Goal: Download file/media

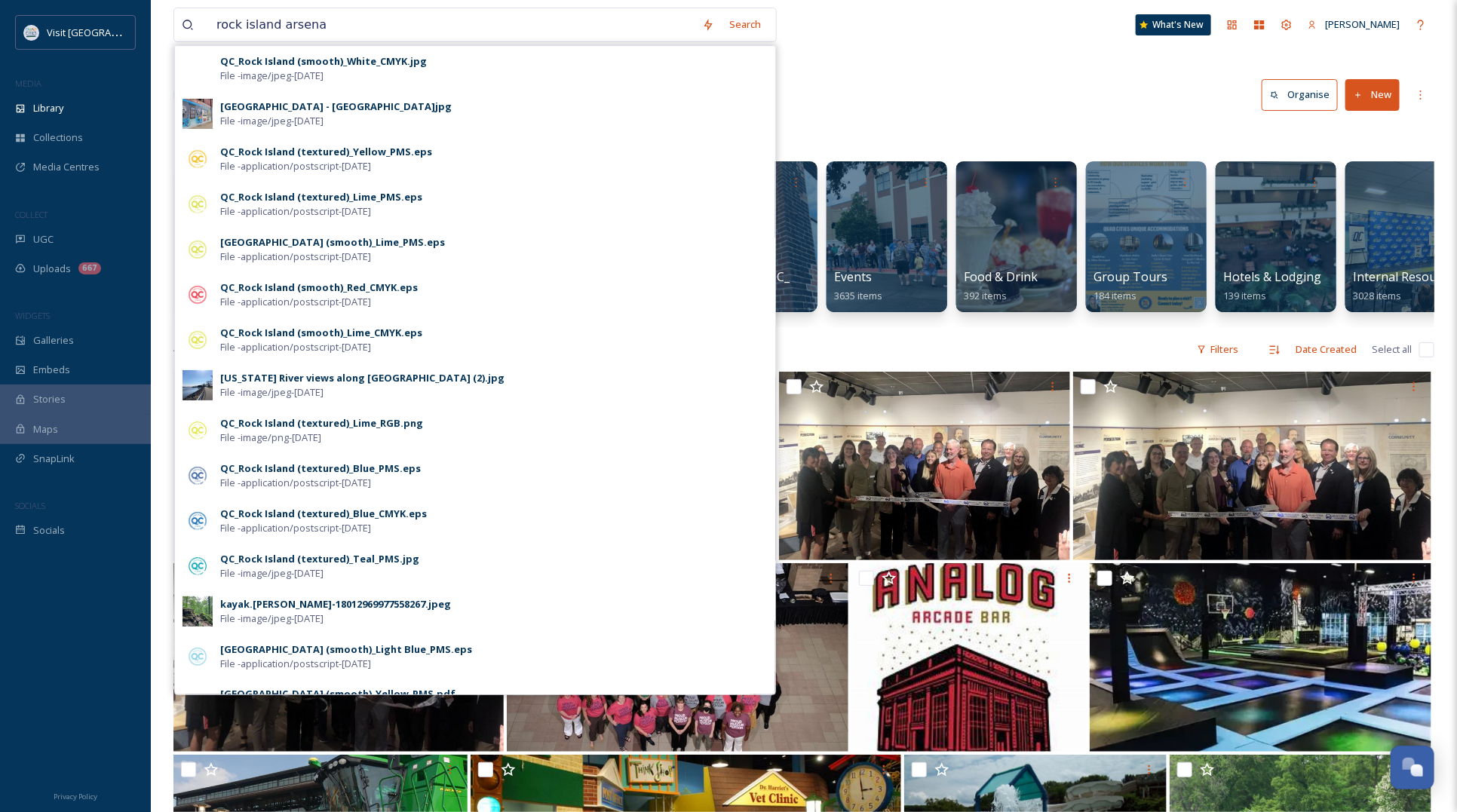
type input "[GEOGRAPHIC_DATA]"
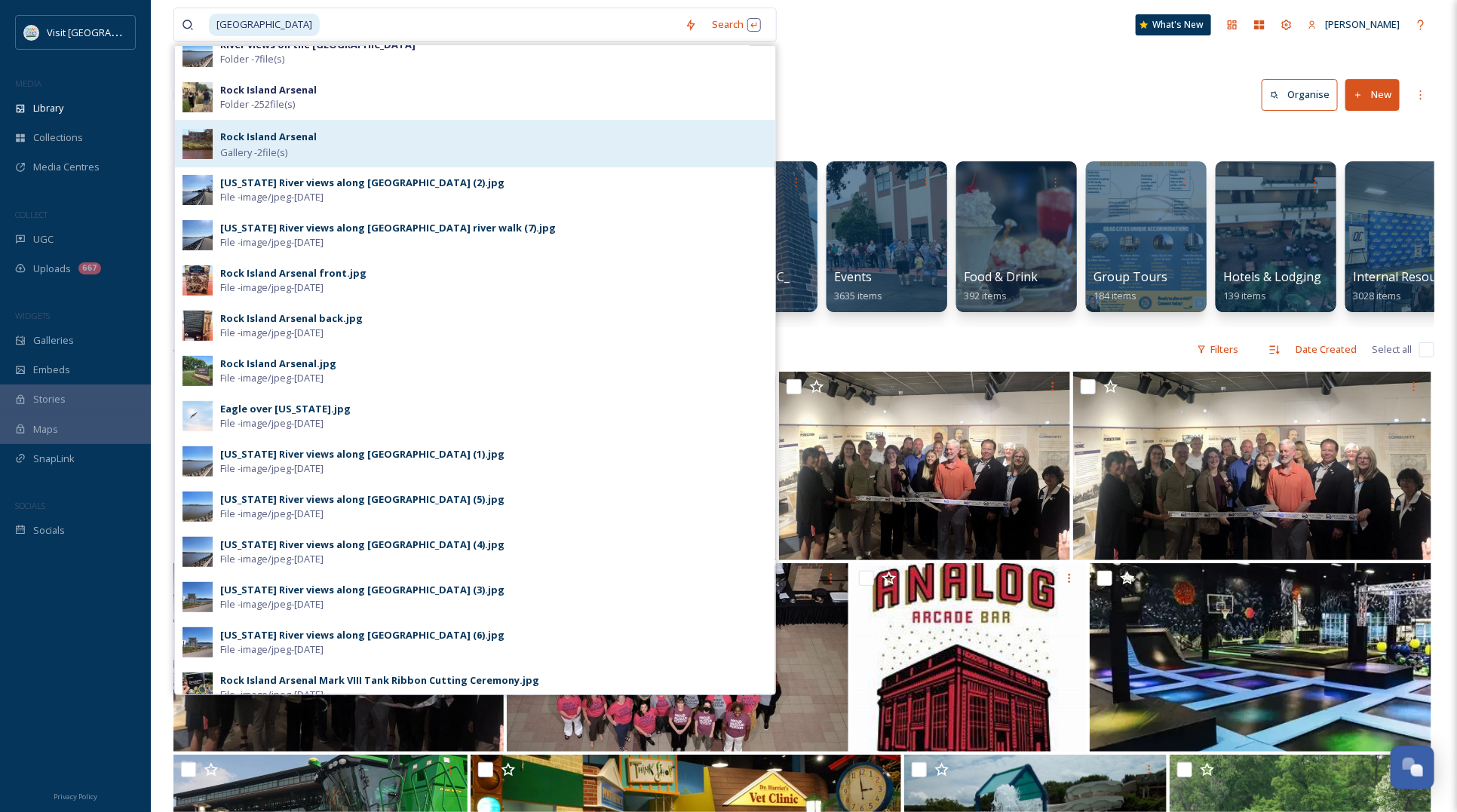
scroll to position [78, 0]
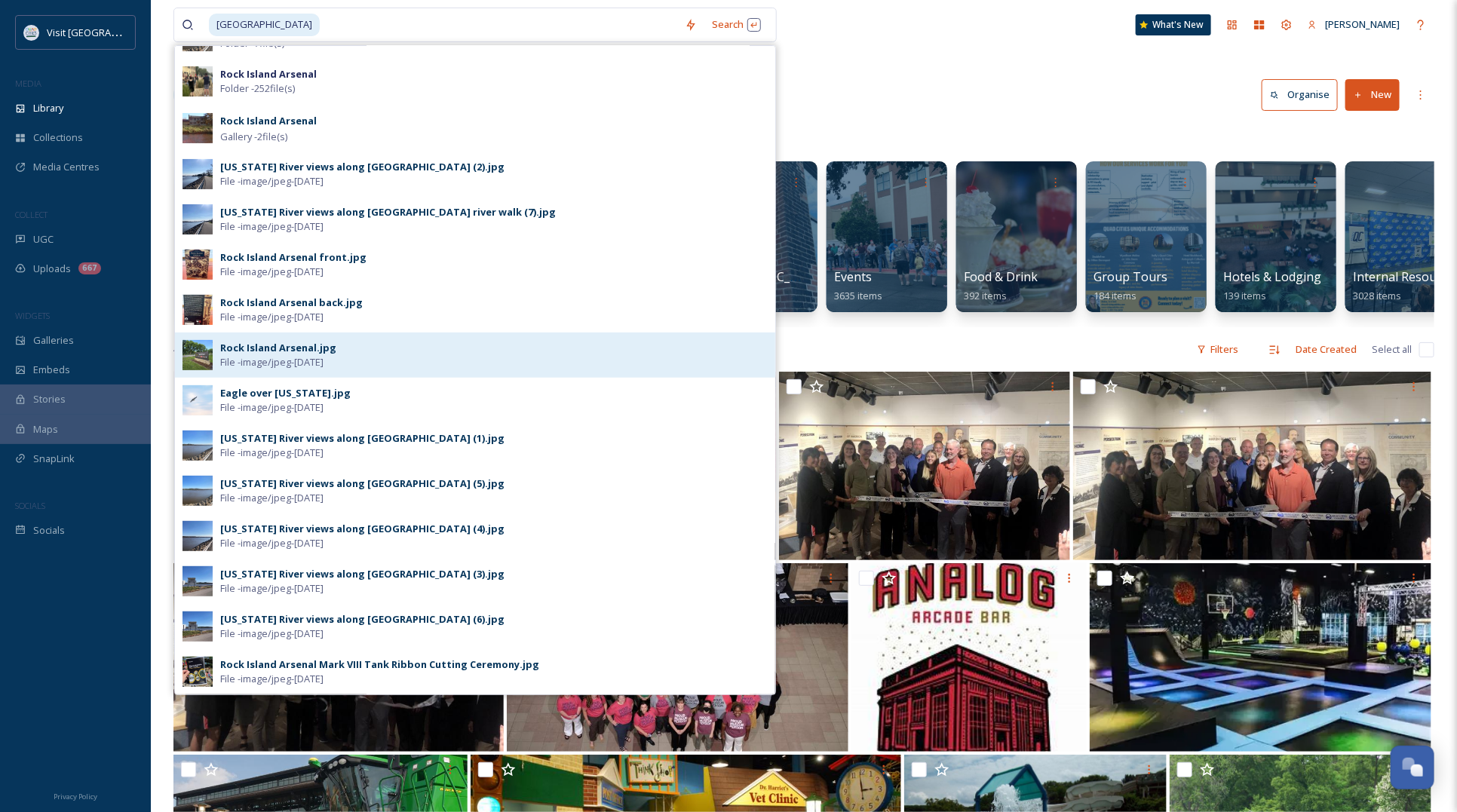
click at [294, 355] on span "File - image/jpeg - [DATE]" at bounding box center [272, 362] width 103 height 15
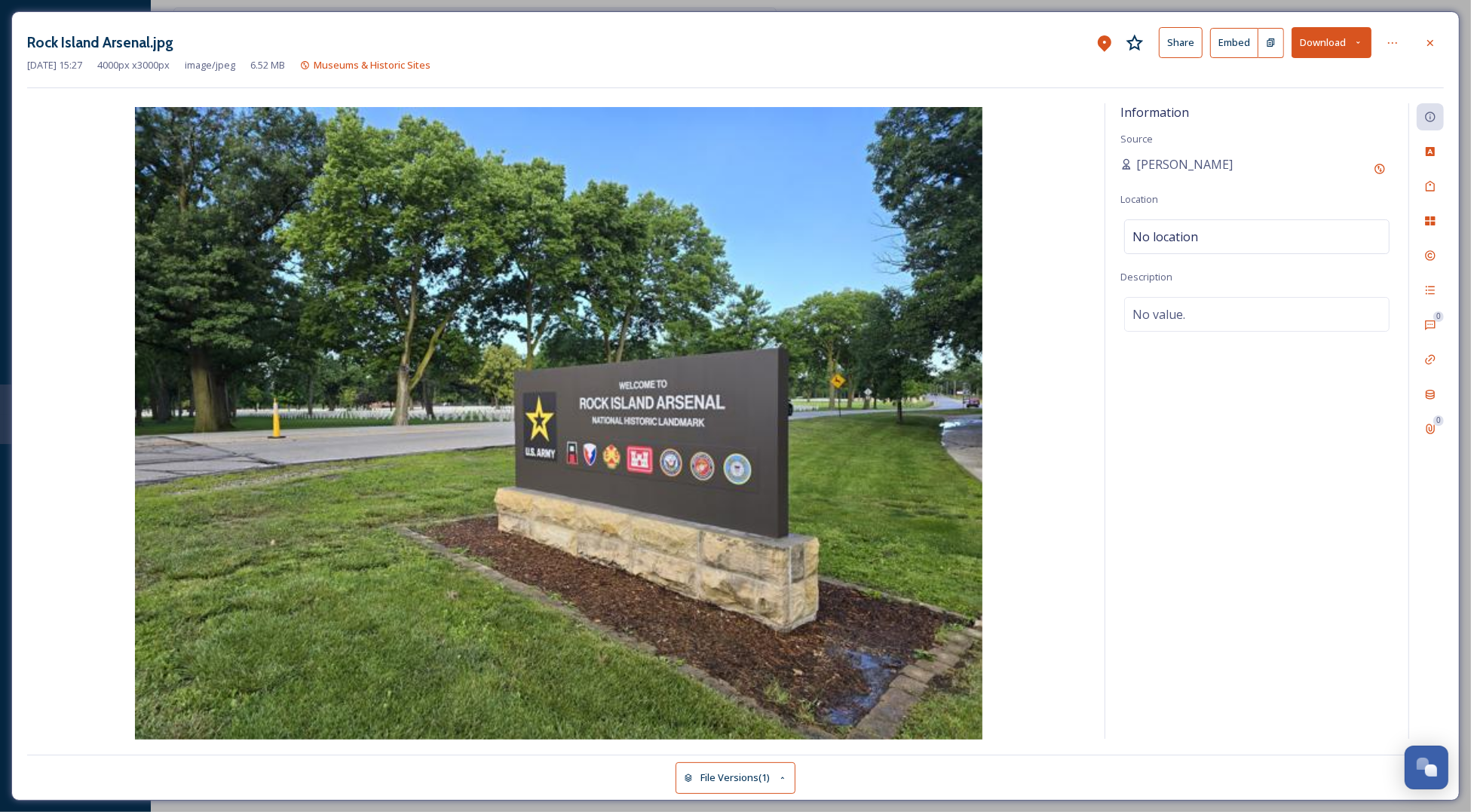
click at [1321, 30] on button "Download" at bounding box center [1332, 42] width 80 height 31
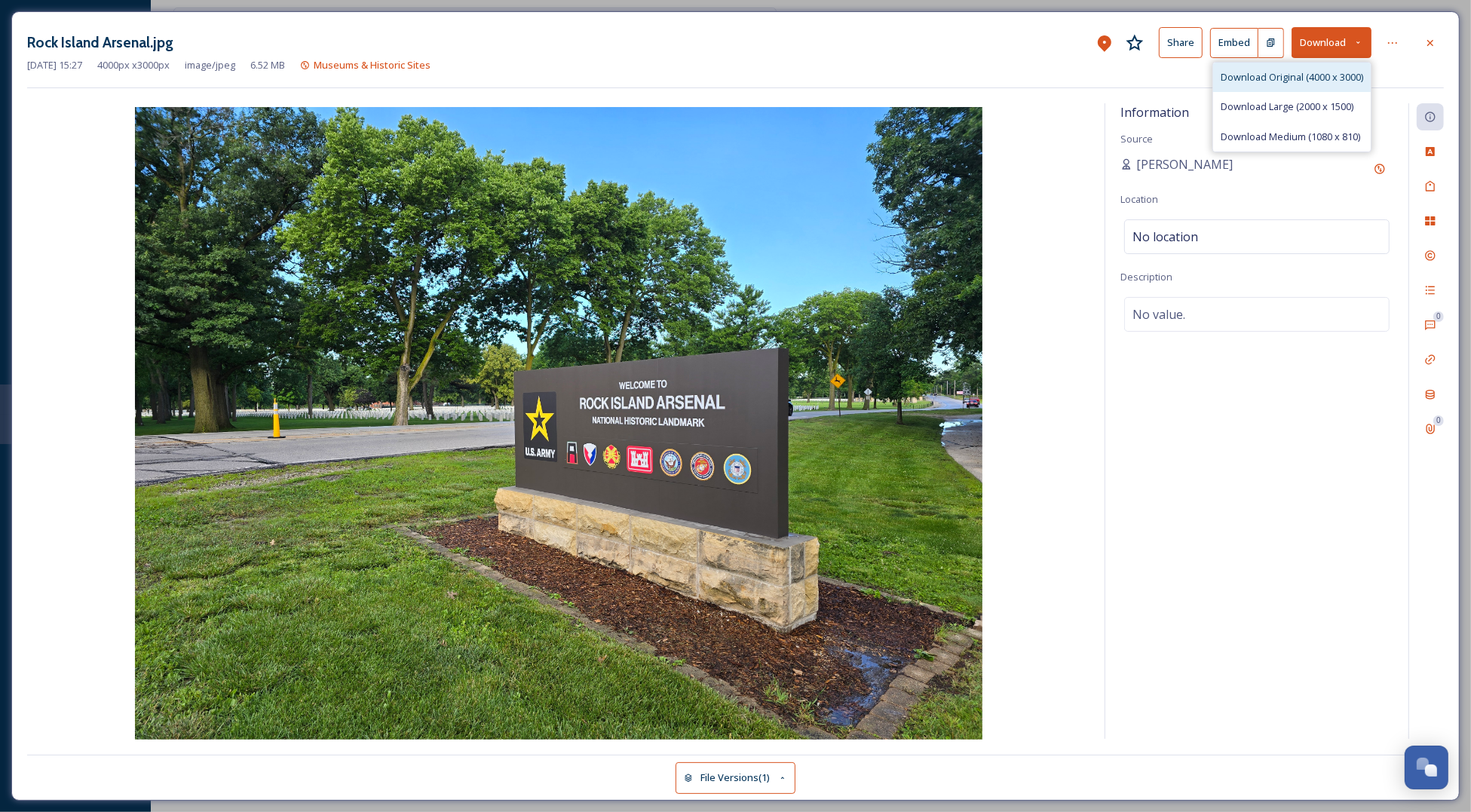
click at [1297, 78] on span "Download Original (4000 x 3000)" at bounding box center [1292, 77] width 142 height 15
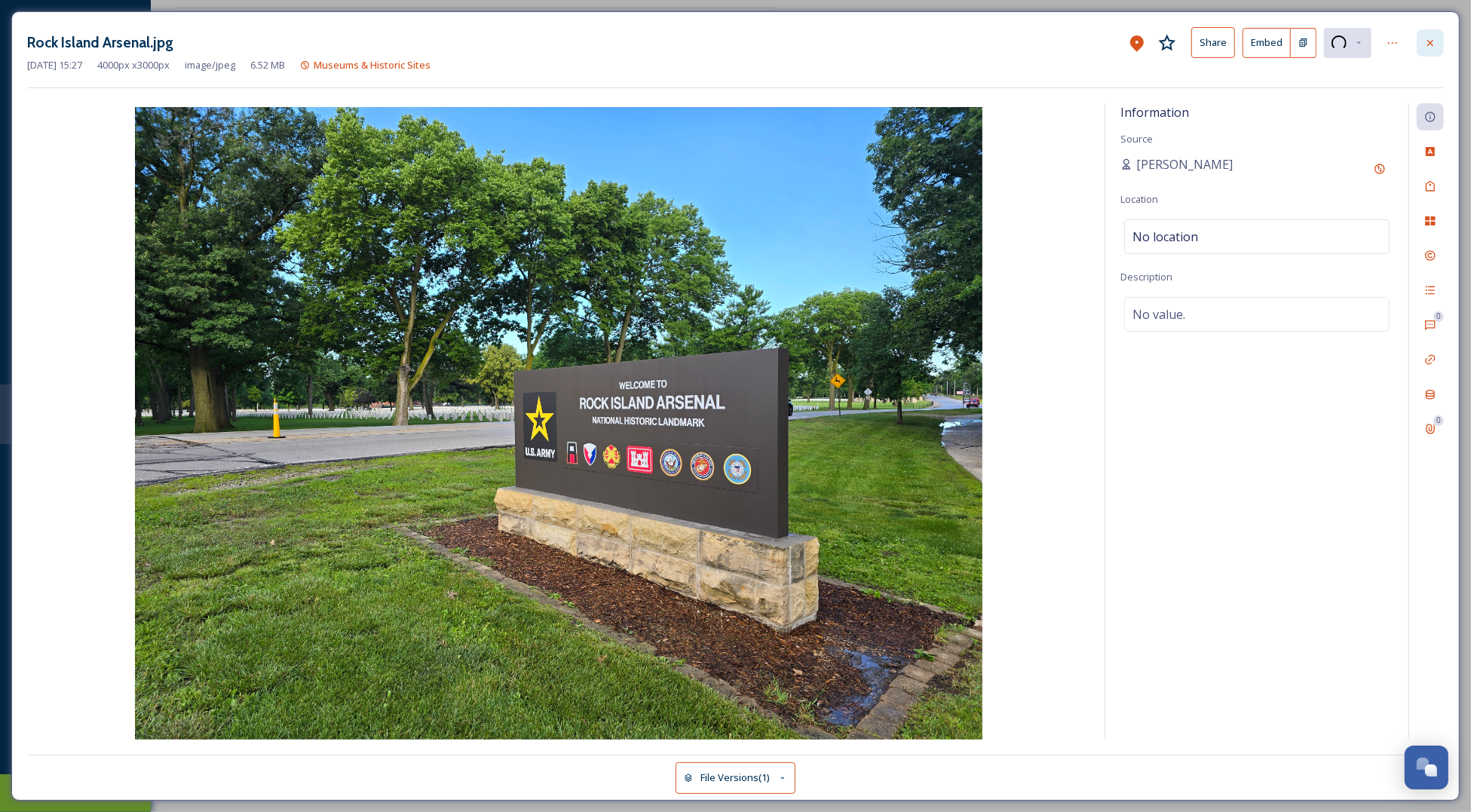
click at [1433, 44] on icon at bounding box center [1430, 43] width 12 height 12
